Goal: Task Accomplishment & Management: Use online tool/utility

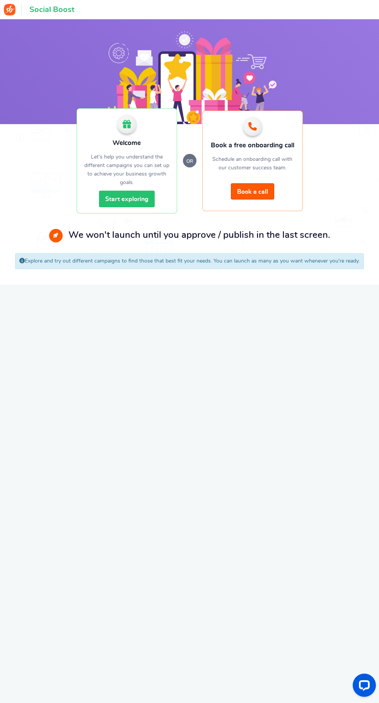
click at [143, 201] on link "Start exploring" at bounding box center [127, 199] width 56 height 17
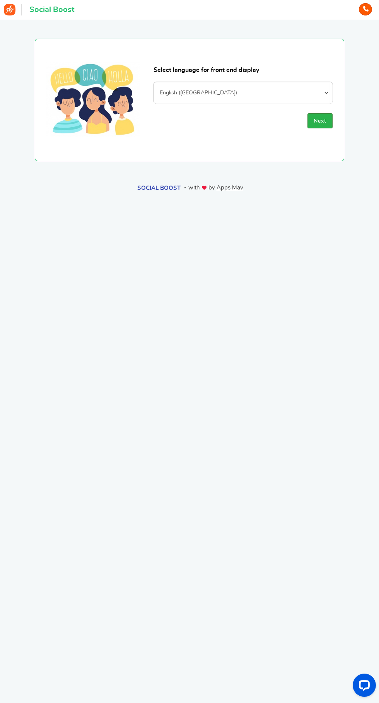
click at [322, 123] on span "Next" at bounding box center [320, 120] width 13 height 5
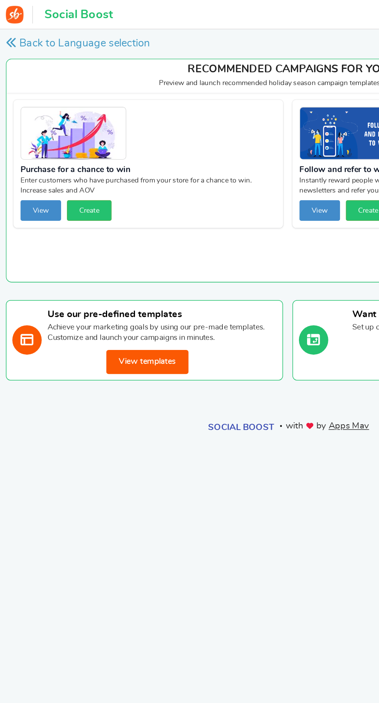
click at [112, 236] on button "View templates" at bounding box center [97, 238] width 54 height 16
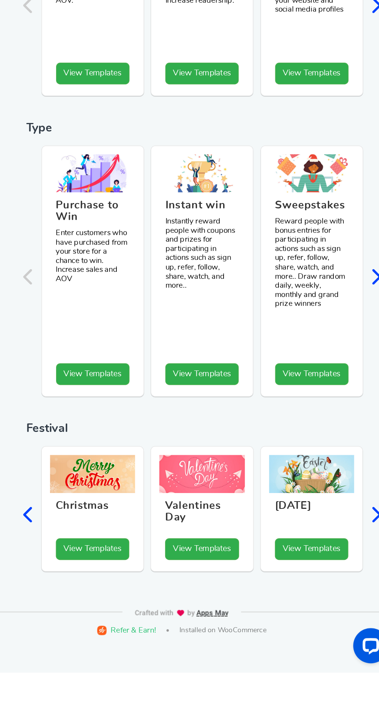
scroll to position [38, 0]
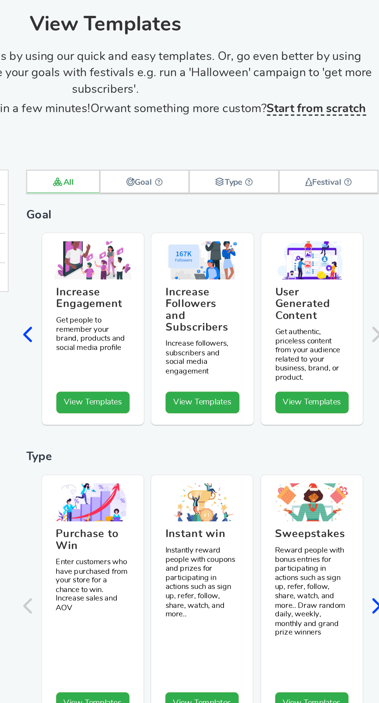
click at [252, 301] on link "View Templates" at bounding box center [253, 308] width 48 height 14
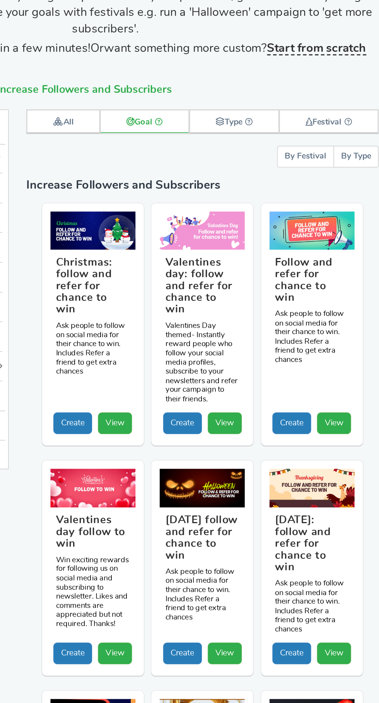
scroll to position [128, 0]
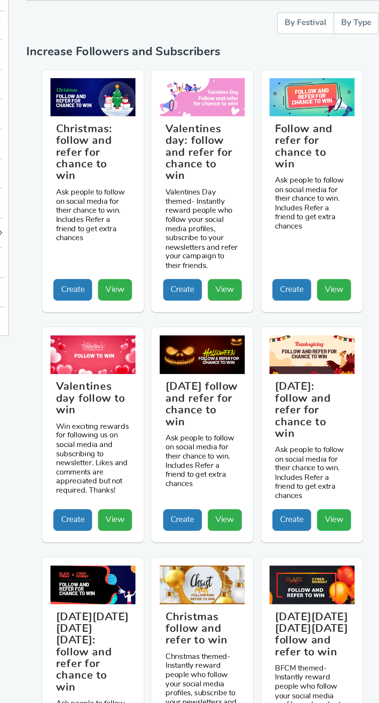
click at [341, 379] on link "View" at bounding box center [340, 386] width 22 height 14
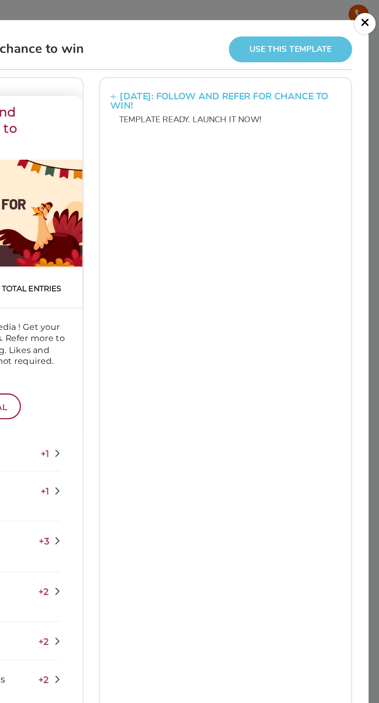
scroll to position [0, 0]
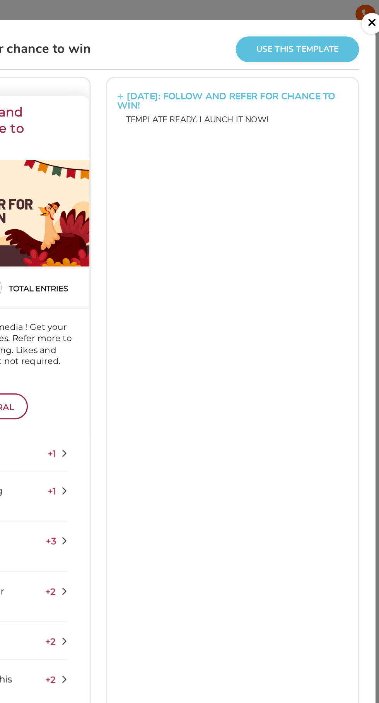
click at [369, 15] on link "×" at bounding box center [370, 16] width 14 height 14
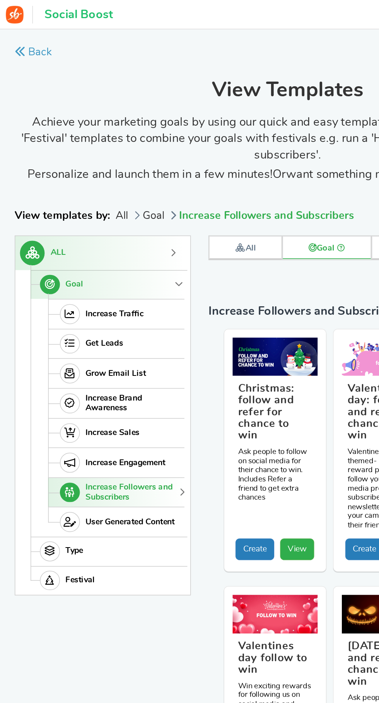
click at [65, 266] on span "Increase Brand Awareness" at bounding box center [87, 265] width 63 height 13
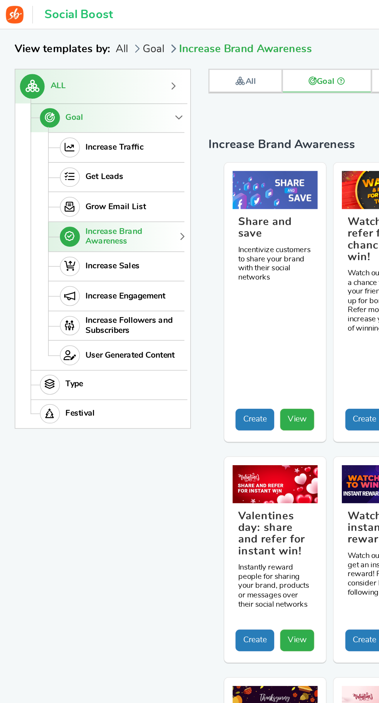
scroll to position [128, 0]
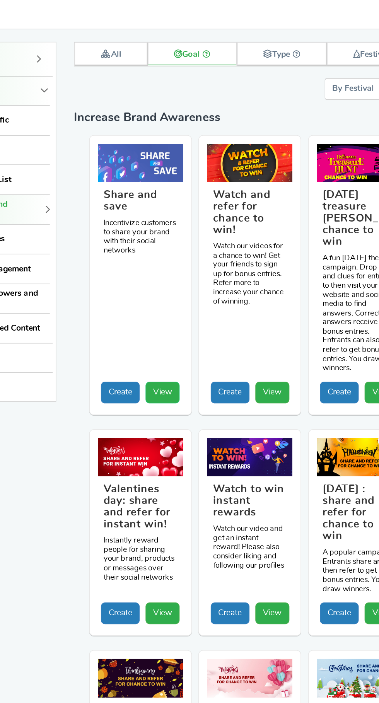
click at [197, 251] on link "View" at bounding box center [195, 258] width 22 height 14
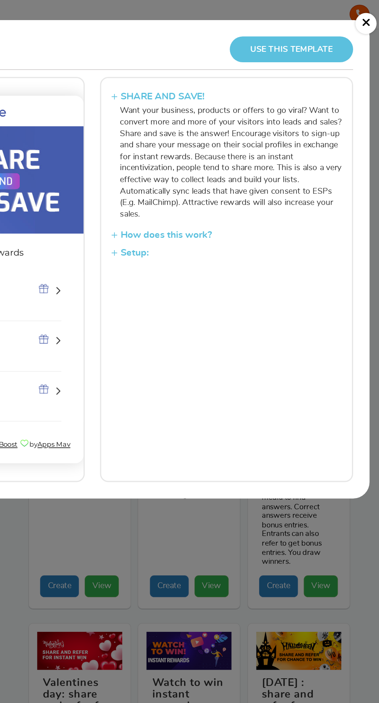
scroll to position [0, 0]
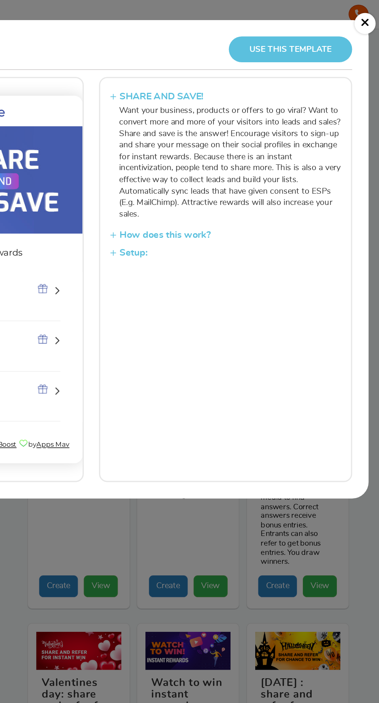
click at [297, 27] on link "Use this template" at bounding box center [320, 32] width 81 height 17
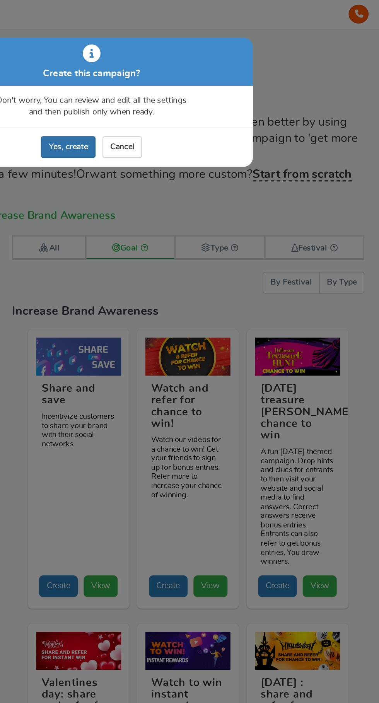
click at [167, 98] on link "Yes, create" at bounding box center [174, 97] width 36 height 14
